Goal: Task Accomplishment & Management: Use online tool/utility

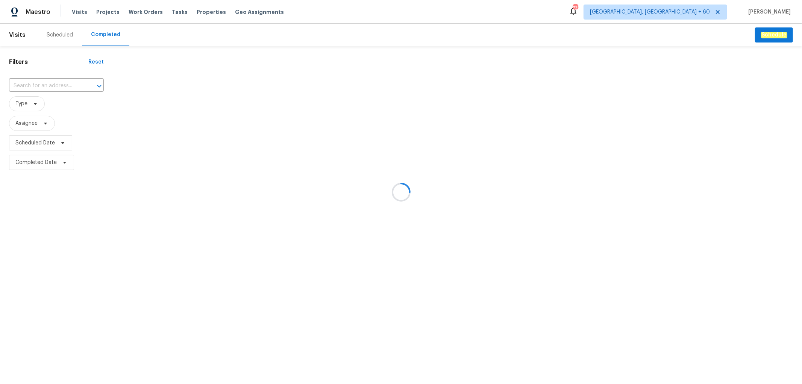
click at [43, 59] on div at bounding box center [401, 192] width 802 height 384
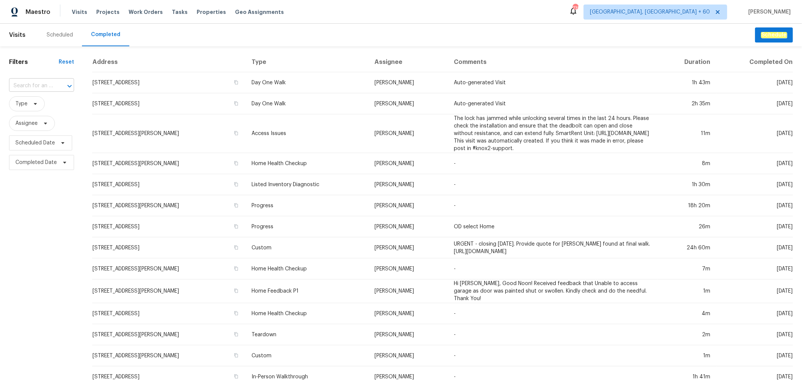
click at [38, 95] on body "Maestro Visits Projects Work Orders Tasks Properties Geo Assignments 735 [GEOGR…" at bounding box center [401, 192] width 802 height 384
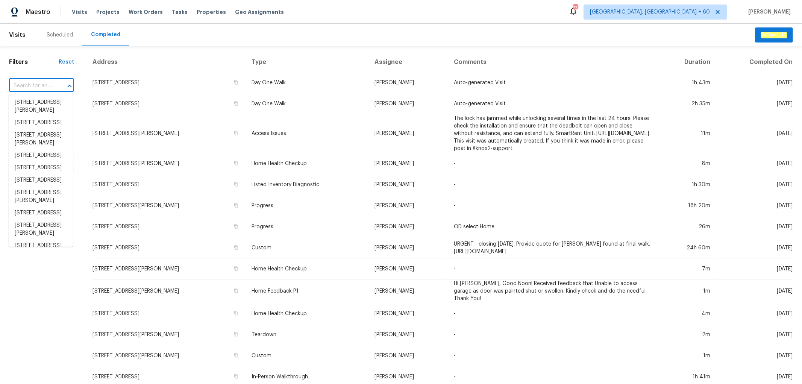
paste input "[STREET_ADDRESS]"
type input "[STREET_ADDRESS]"
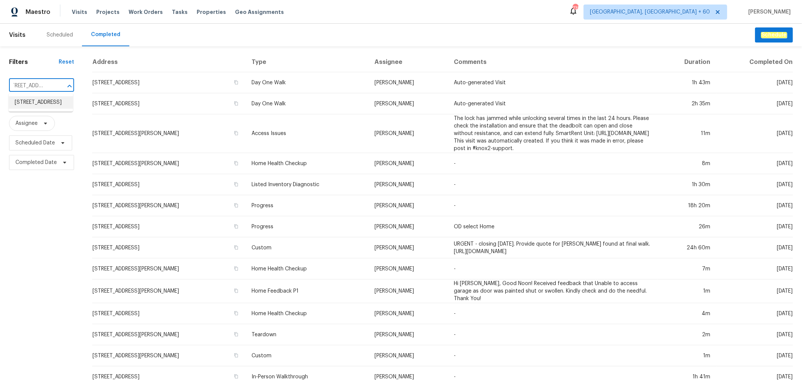
click at [54, 109] on li "[STREET_ADDRESS]" at bounding box center [41, 102] width 64 height 12
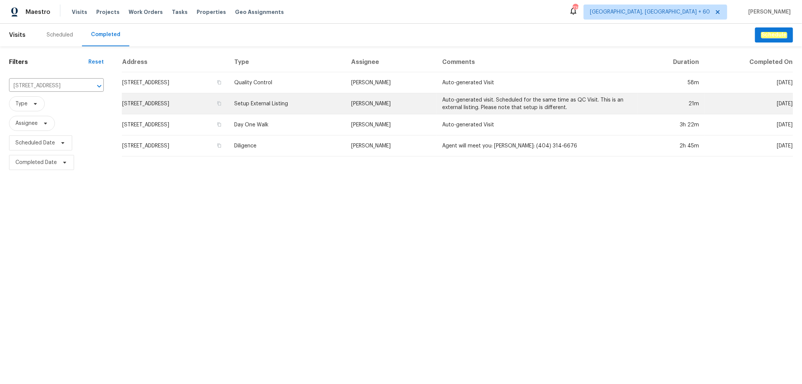
click at [345, 113] on td "Setup External Listing" at bounding box center [287, 103] width 117 height 21
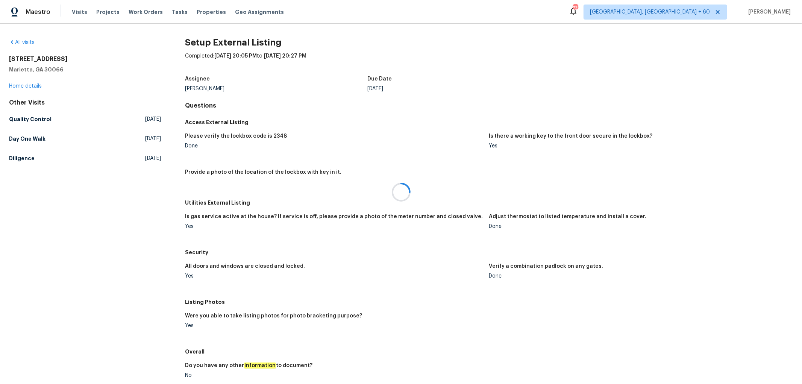
click at [25, 81] on div at bounding box center [401, 192] width 802 height 384
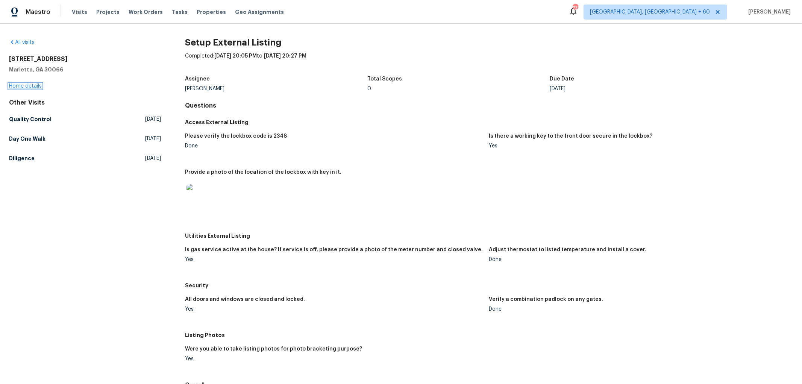
click at [25, 84] on link "Home details" at bounding box center [25, 86] width 33 height 5
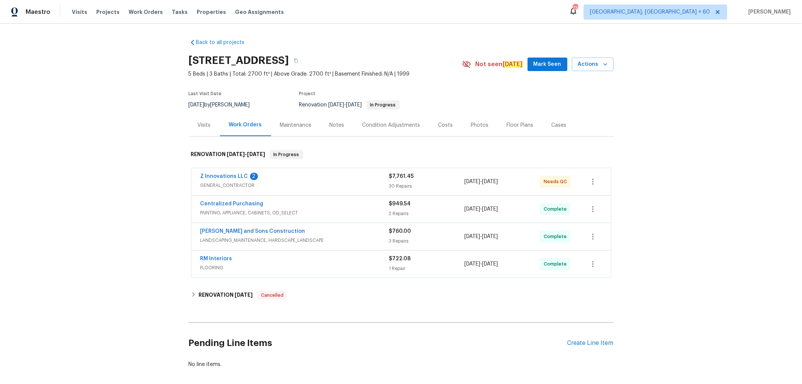
click at [471, 126] on div "Photos" at bounding box center [480, 126] width 18 height 8
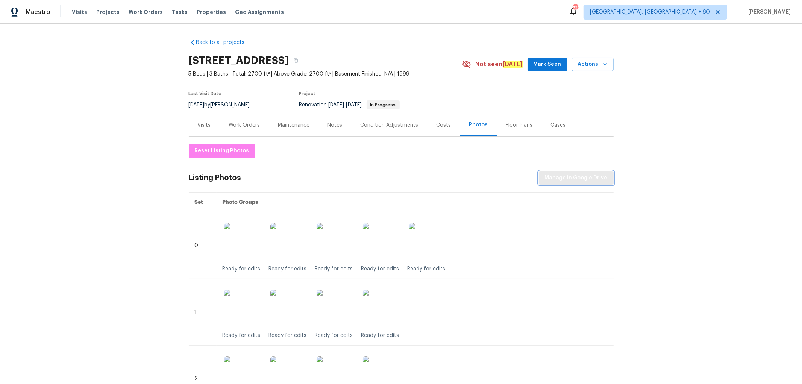
click at [568, 182] on span "Manage in Google Drive" at bounding box center [576, 177] width 63 height 9
